Goal: Information Seeking & Learning: Learn about a topic

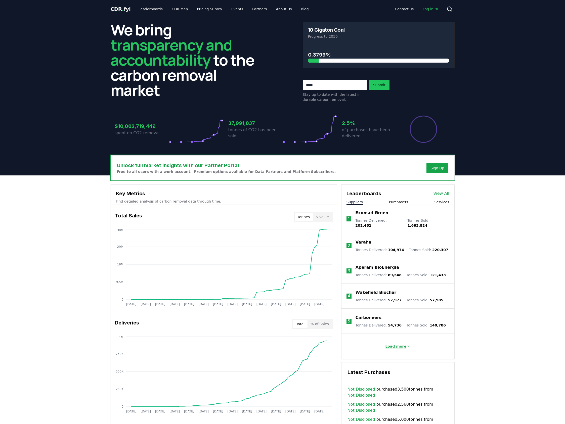
click at [401, 344] on p "Load more" at bounding box center [395, 346] width 21 height 5
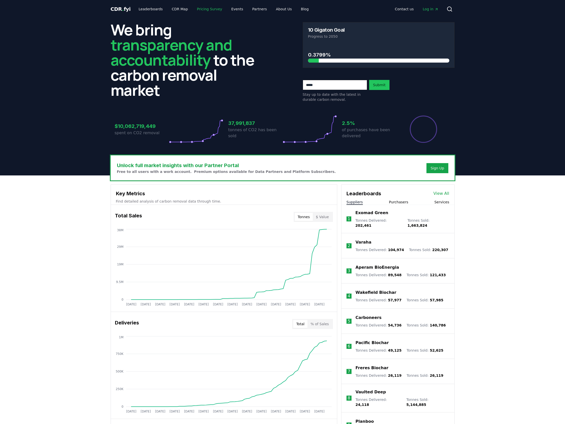
click at [200, 12] on link "Pricing Survey" at bounding box center [209, 9] width 33 height 9
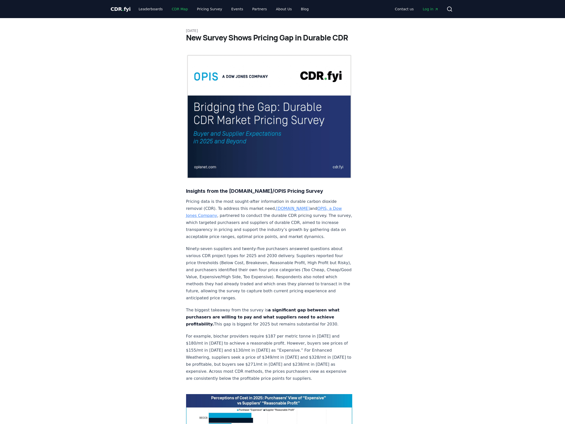
click at [174, 8] on link "CDR Map" at bounding box center [180, 9] width 24 height 9
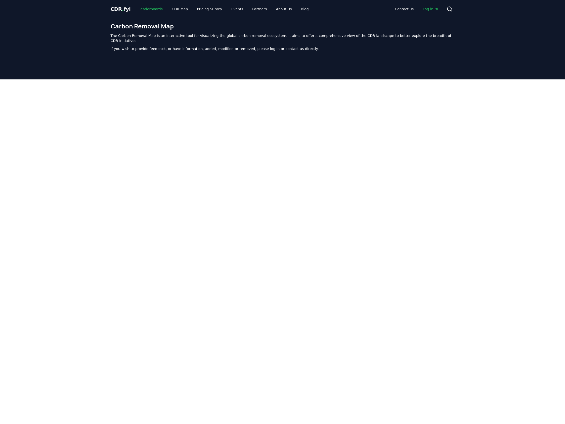
click at [149, 8] on link "Leaderboards" at bounding box center [151, 9] width 32 height 9
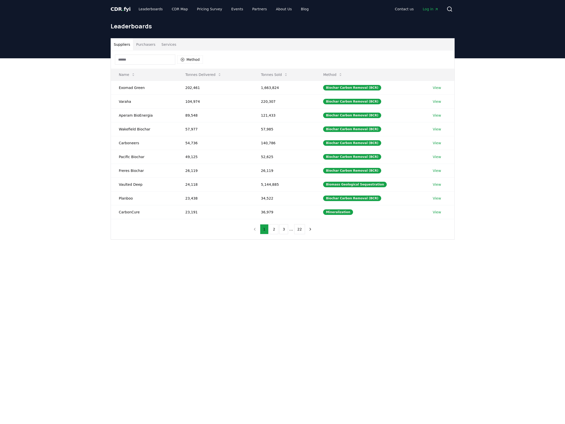
click at [193, 55] on div "Method" at bounding box center [159, 60] width 88 height 10
click at [193, 57] on button "Method" at bounding box center [190, 60] width 26 height 8
click at [183, 98] on div "Suggestions" at bounding box center [183, 97] width 4 height 4
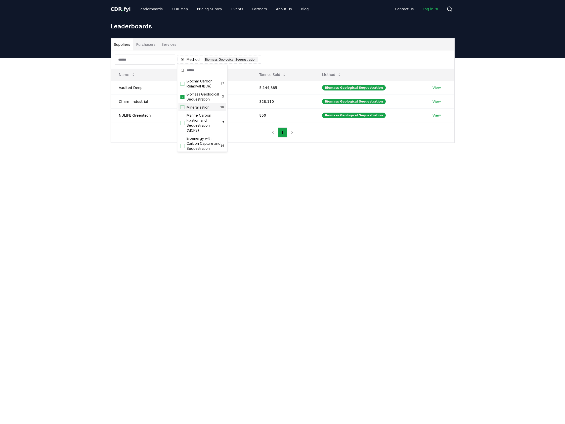
click at [184, 109] on div "Suggestions" at bounding box center [183, 107] width 4 height 4
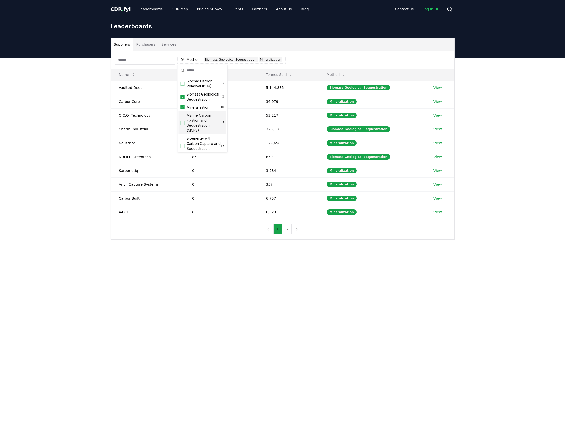
click at [183, 123] on div "Suggestions" at bounding box center [183, 123] width 4 height 4
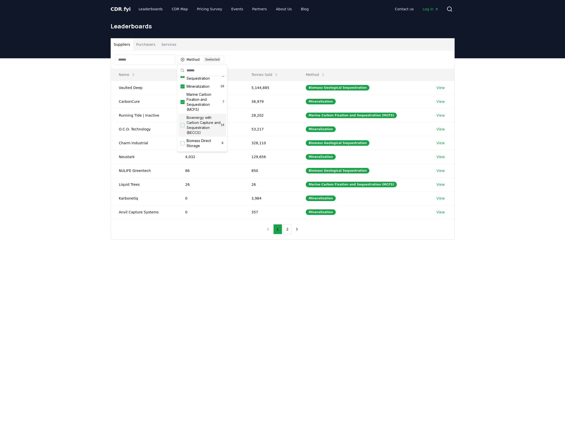
scroll to position [30, 0]
click at [181, 115] on div "Suggestions" at bounding box center [183, 116] width 4 height 4
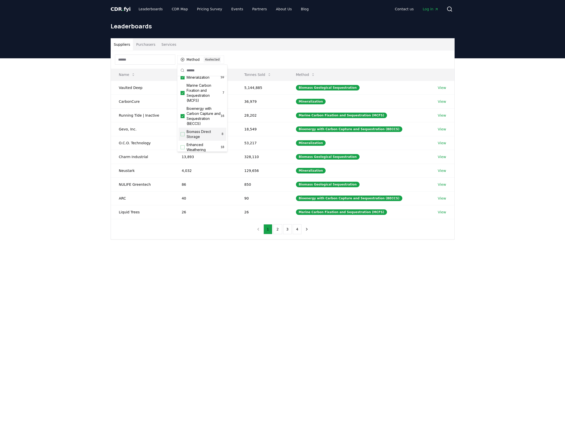
click at [183, 136] on div "Suggestions" at bounding box center [183, 134] width 4 height 4
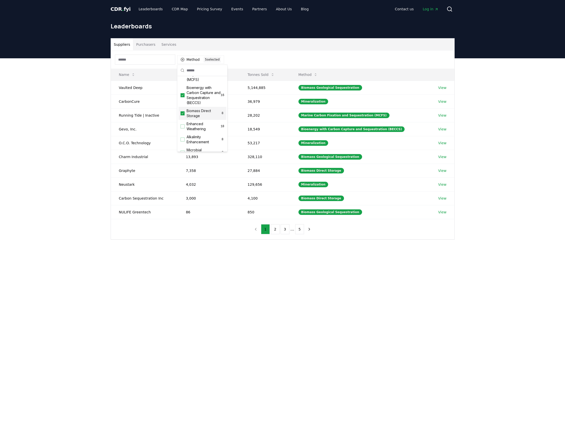
scroll to position [52, 0]
click at [183, 128] on div "Enhanced Weathering 18" at bounding box center [203, 125] width 48 height 13
click at [183, 139] on div "Suggestions" at bounding box center [183, 139] width 4 height 4
click at [182, 117] on div "Suggestions" at bounding box center [183, 117] width 4 height 4
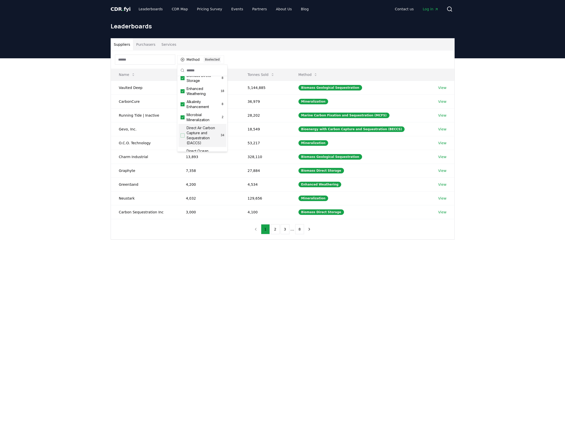
click at [184, 137] on div "Suggestions" at bounding box center [183, 136] width 4 height 4
click at [189, 112] on span "Direct Ocean Removal" at bounding box center [204, 111] width 34 height 10
click at [192, 127] on span "Surficial Mineralization" at bounding box center [204, 124] width 34 height 10
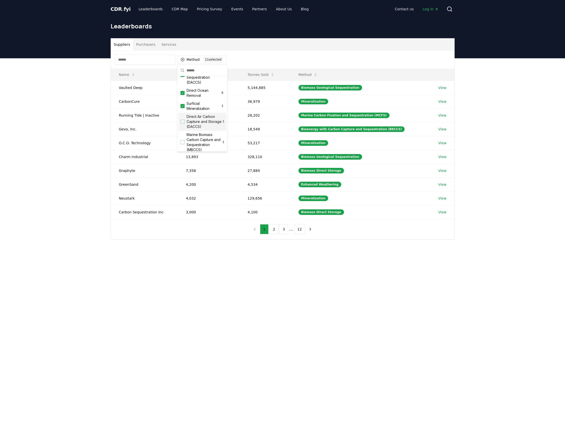
click at [192, 127] on span "Direct Air Carbon Capture and Storage (DACCS)" at bounding box center [205, 121] width 36 height 15
click at [193, 141] on span "Marine Biomass Carbon Capture and Sequestration (MBCCS)" at bounding box center [205, 142] width 36 height 20
click at [234, 282] on main "Suppliers Purchasers Services Method 13 13 selected Name Tonnes Delivered Tonne…" at bounding box center [282, 270] width 565 height 424
